Goal: Information Seeking & Learning: Check status

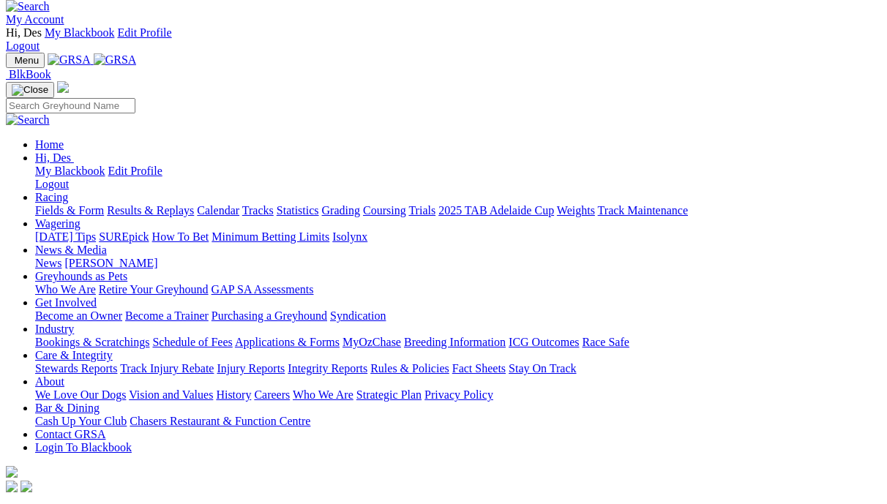
scroll to position [22, 0]
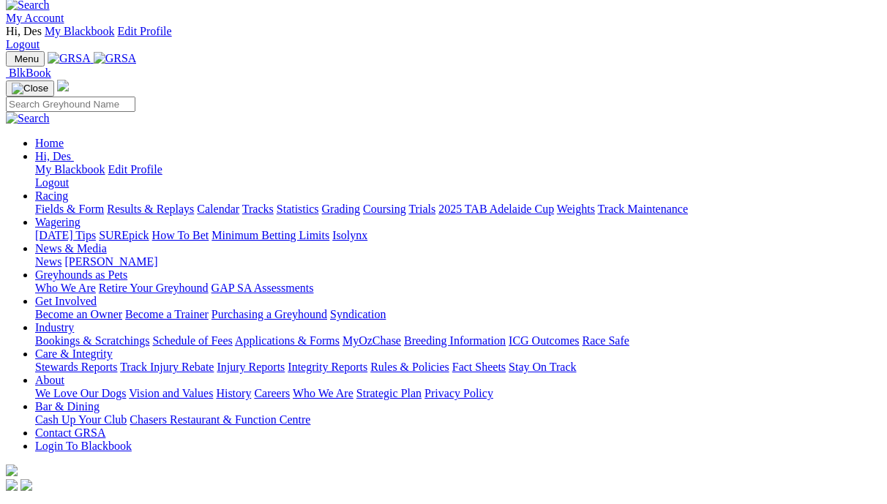
click at [189, 203] on link "Results & Replays" at bounding box center [150, 209] width 87 height 12
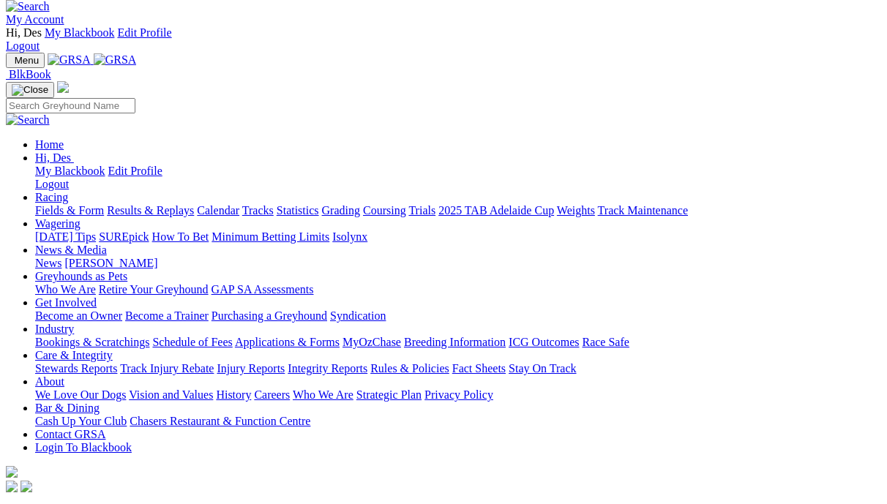
scroll to position [17, 0]
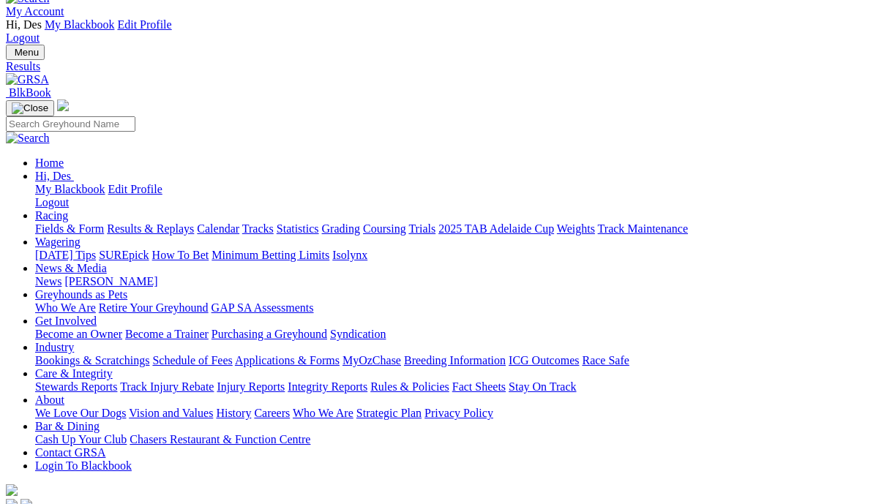
scroll to position [44, 0]
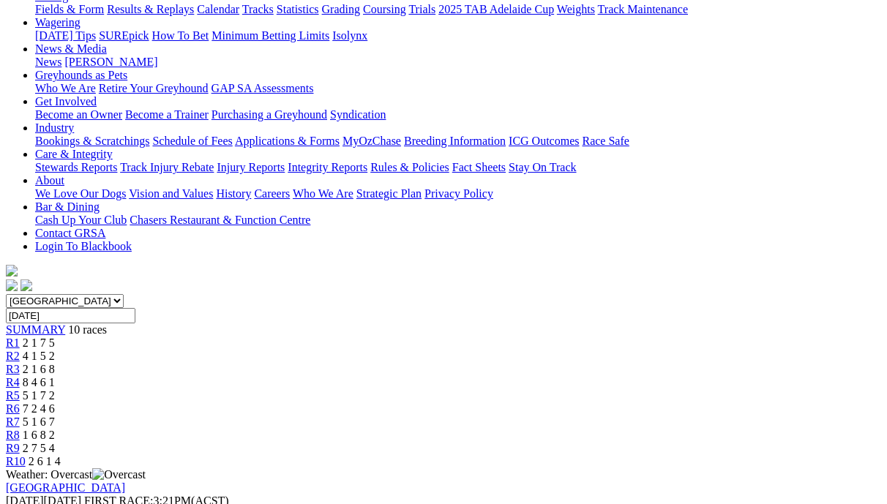
scroll to position [249, 0]
